Goal: Task Accomplishment & Management: Manage account settings

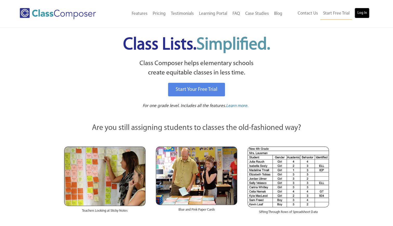
click at [361, 16] on link "Log In" at bounding box center [362, 13] width 15 height 10
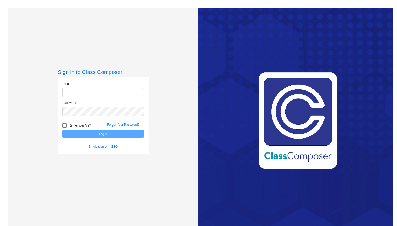
click at [105, 91] on input "email" at bounding box center [103, 93] width 82 height 10
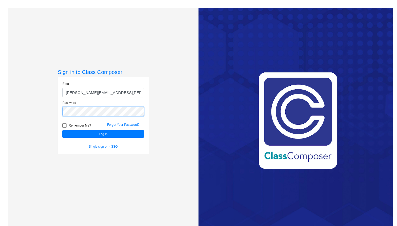
click at [62, 130] on button "Log In" at bounding box center [103, 134] width 82 height 8
click at [130, 93] on input "[PERSON_NAME][EMAIL_ADDRESS][PERSON_NAME][PERSON_NAME][DOMAIN_NAME]" at bounding box center [103, 93] width 82 height 10
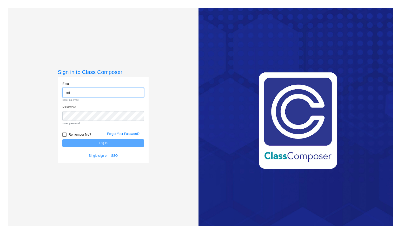
type input "m"
type input "MohrM27469e@kent.K12.wa.us"
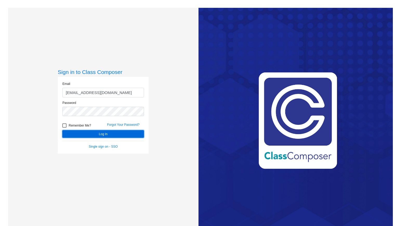
click at [110, 137] on button "Log In" at bounding box center [103, 134] width 82 height 8
click at [126, 123] on link "Forgot Your Password?" at bounding box center [123, 125] width 32 height 4
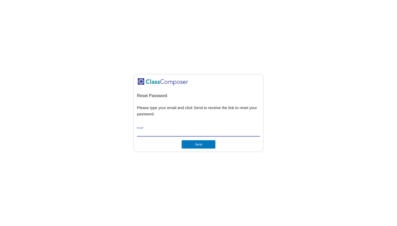
click at [172, 132] on input "Email *" at bounding box center [198, 132] width 123 height 5
click at [194, 146] on button "Send" at bounding box center [199, 144] width 34 height 8
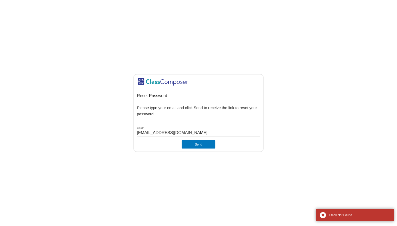
click at [210, 133] on input "MohrM27469e@kent.K12.wa.us" at bounding box center [198, 132] width 123 height 5
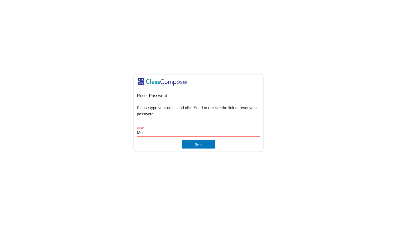
type input "M"
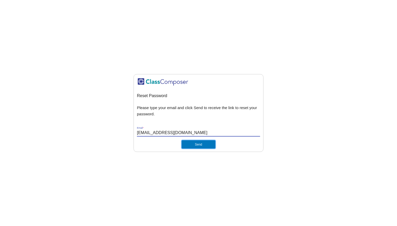
click at [207, 146] on button "Send" at bounding box center [199, 144] width 34 height 8
click at [248, 130] on input "MohrM27469e@kent.K12.wa.us" at bounding box center [198, 132] width 123 height 5
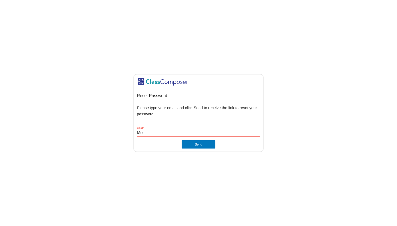
type input "M"
type input "michelle.mohr@kent.k12.wa.us"
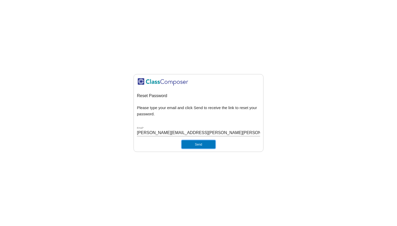
click at [197, 144] on button "Send" at bounding box center [199, 144] width 34 height 8
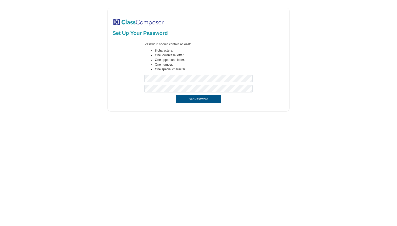
click at [194, 101] on button "Set Password" at bounding box center [199, 99] width 46 height 8
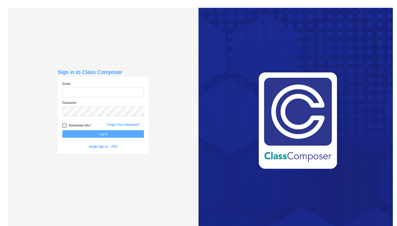
click at [63, 126] on form "Email Password Remember Me? Forgot Your Password? Log In Single sign on - SSO" at bounding box center [103, 114] width 82 height 67
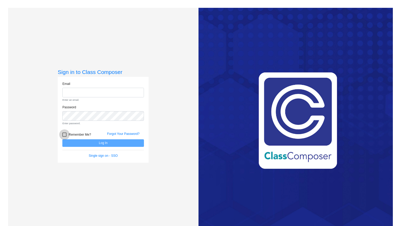
click at [64, 134] on div at bounding box center [64, 134] width 4 height 4
click at [64, 136] on input "Remember Me?" at bounding box center [64, 136] width 0 height 0
checkbox input "true"
click at [77, 93] on input "email" at bounding box center [103, 93] width 82 height 10
type input "[PERSON_NAME][EMAIL_ADDRESS][PERSON_NAME][PERSON_NAME][DOMAIN_NAME]"
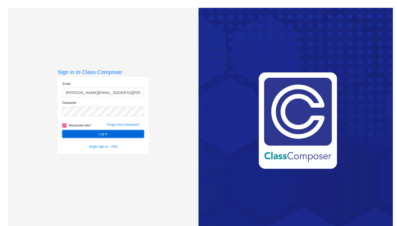
click at [96, 136] on button "Log In" at bounding box center [103, 134] width 82 height 8
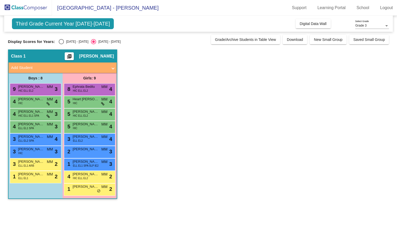
click at [36, 10] on img at bounding box center [26, 7] width 52 height 15
click at [93, 9] on span "[GEOGRAPHIC_DATA] - [PERSON_NAME]" at bounding box center [105, 8] width 107 height 8
click at [319, 24] on span "Digital Data Wall" at bounding box center [313, 24] width 27 height 4
